Goal: Check status

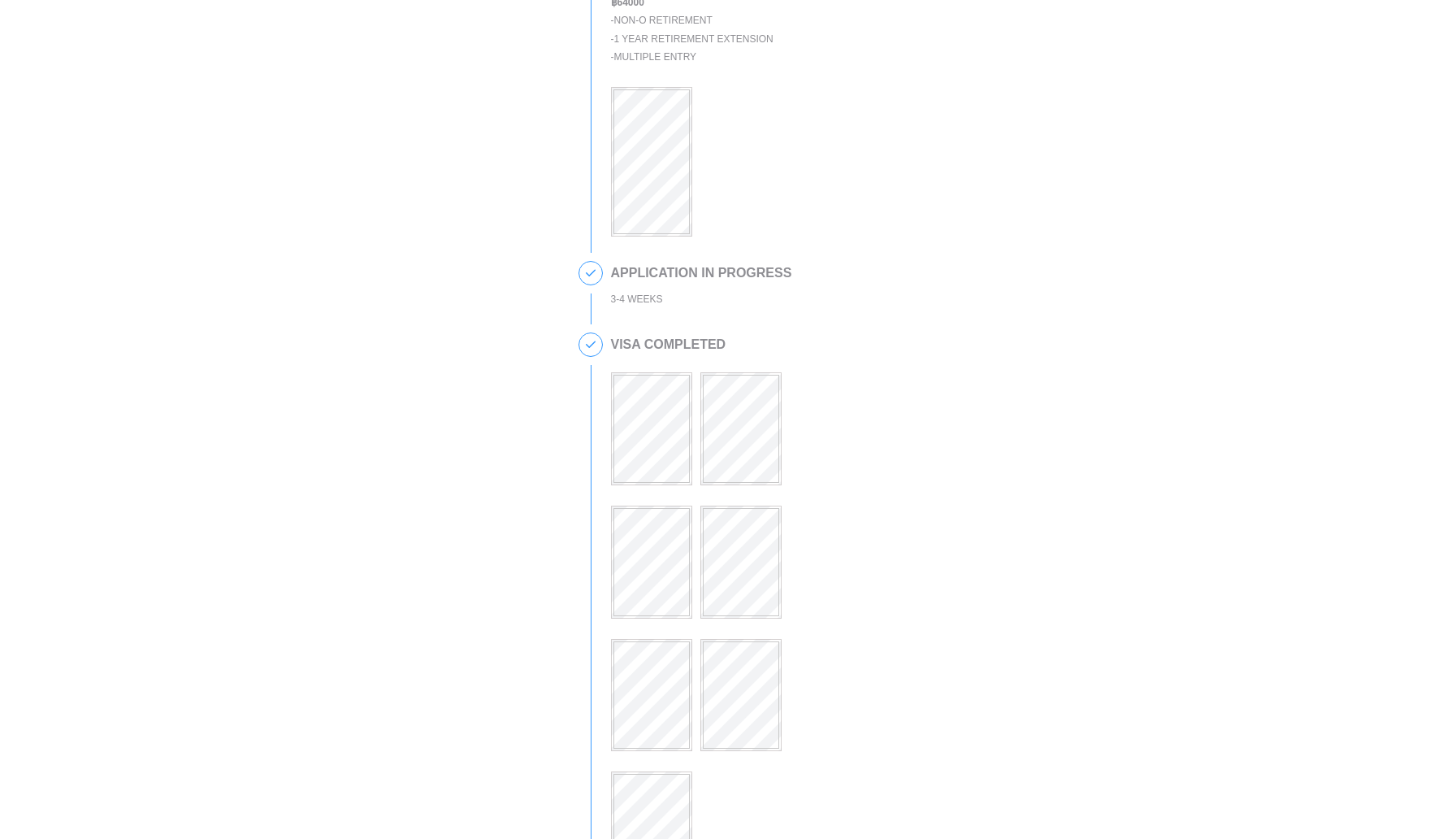
scroll to position [678, 0]
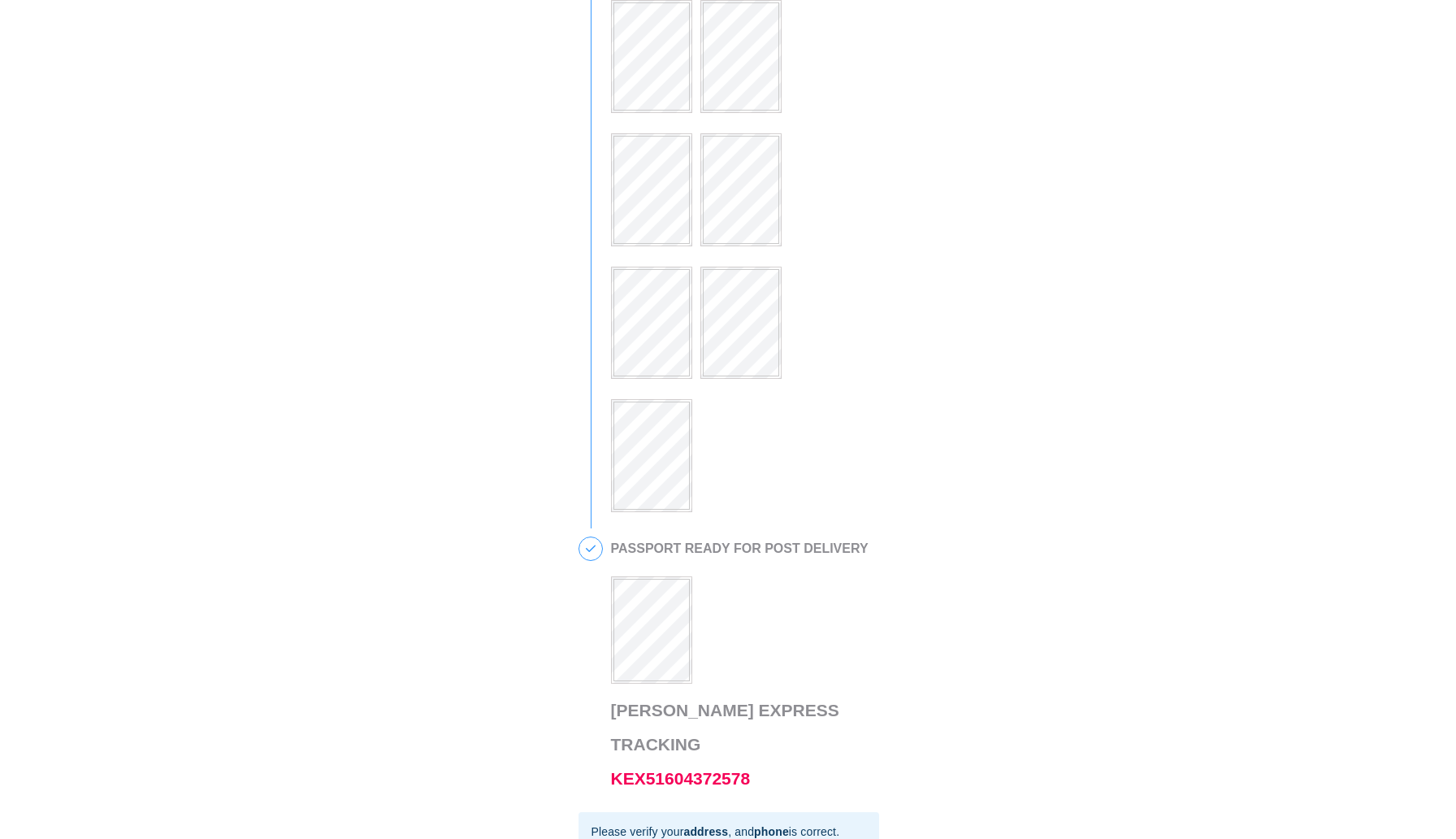
scroll to position [676, 0]
